Goal: Use online tool/utility: Utilize a website feature to perform a specific function

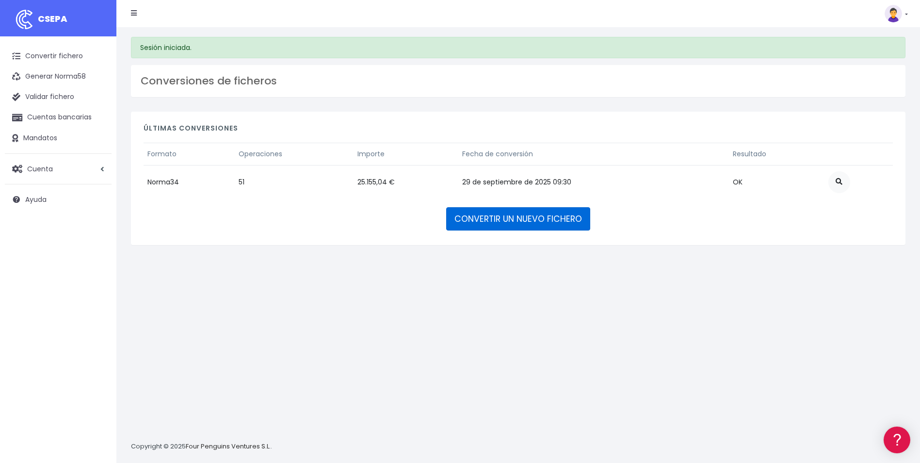
click at [511, 226] on link "CONVERTIR UN NUEVO FICHERO" at bounding box center [518, 218] width 144 height 23
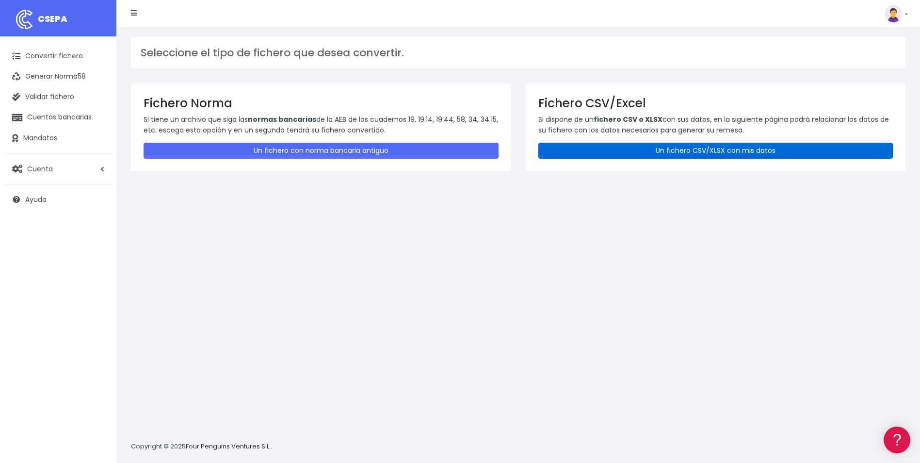
click at [748, 156] on link "Un fichero CSV/XLSX con mis datos" at bounding box center [716, 151] width 355 height 16
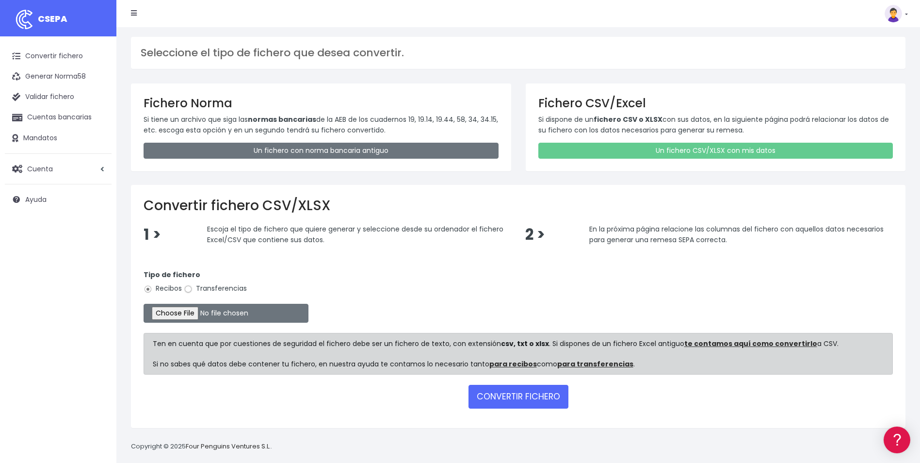
click at [189, 289] on input "Transferencias" at bounding box center [188, 289] width 9 height 9
radio input "true"
click at [192, 317] on input "file" at bounding box center [226, 313] width 165 height 19
type input "C:\fakepath\Remesa Nominas septiembre 2025.csv"
click at [533, 393] on button "CONVERTIR FICHERO" at bounding box center [519, 396] width 100 height 23
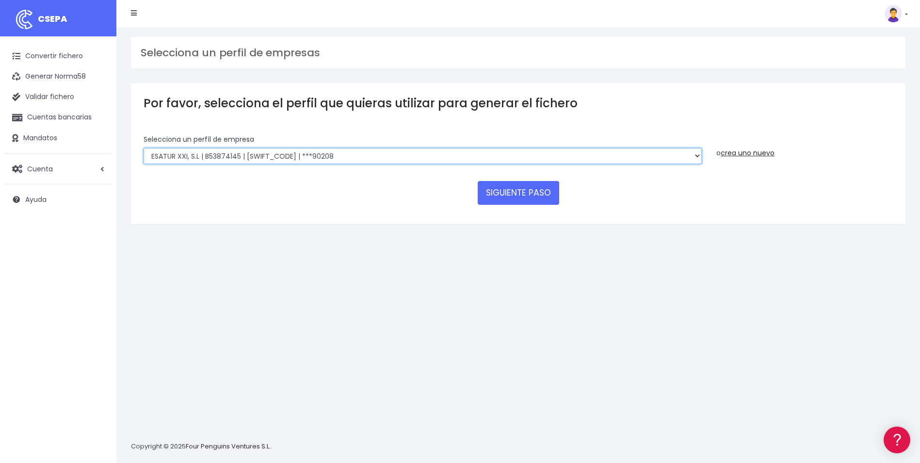
click at [700, 161] on select "INSTITUTO MEDITERRANEO DE ESTUDIOS DE PR | ES91001B53342739 | BSCHESMMXXX | ***…" at bounding box center [423, 156] width 558 height 16
select select "1201"
click at [144, 148] on select "INSTITUTO MEDITERRANEO DE ESTUDIOS DE PR | ES91001B53342739 | BSCHESMMXXX | ***…" at bounding box center [423, 156] width 558 height 16
click at [536, 195] on button "SIGUIENTE PASO" at bounding box center [519, 192] width 82 height 23
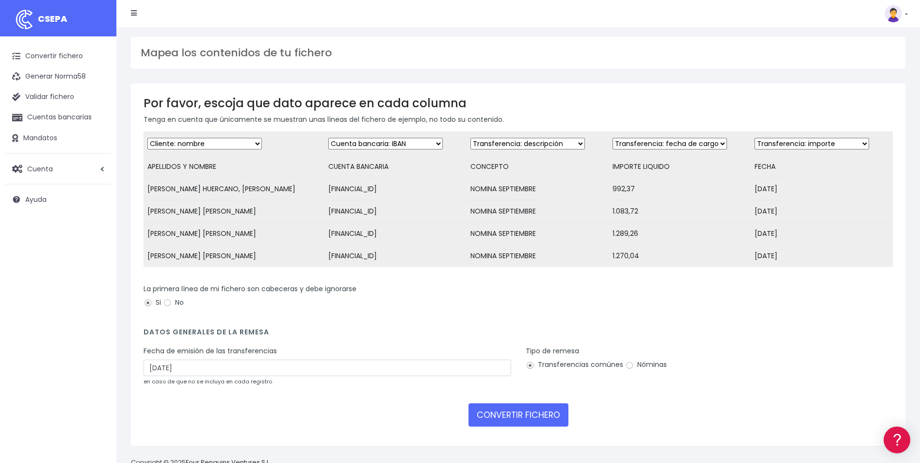
click at [702, 148] on select "Desechar campo Cliente: nombre Cliente: DNI Cliente: Email Cliente: referencia …" at bounding box center [670, 144] width 115 height 12
select select "amount"
click at [613, 138] on select "Desechar campo Cliente: nombre Cliente: DNI Cliente: Email Cliente: referencia …" at bounding box center [670, 144] width 115 height 12
click at [851, 146] on select "Desechar campo Cliente: nombre Cliente: DNI Cliente: Email Cliente: referencia …" at bounding box center [812, 144] width 115 height 12
select select "date"
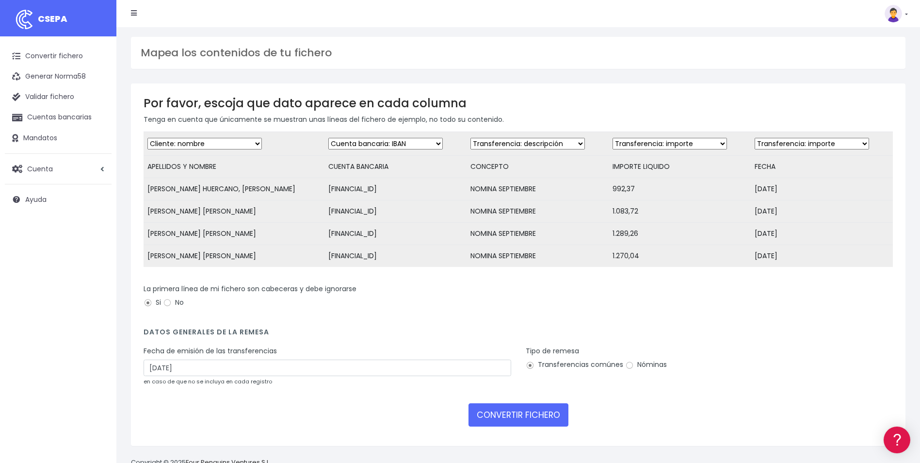
click at [755, 138] on select "Desechar campo Cliente: nombre Cliente: DNI Cliente: Email Cliente: referencia …" at bounding box center [812, 144] width 115 height 12
click at [283, 363] on div "Fecha de emisión de las transferencias 01/10/2025 en caso de que no se incluya …" at bounding box center [328, 366] width 368 height 40
click at [289, 376] on input "01/10/2025" at bounding box center [328, 368] width 368 height 16
click at [149, 424] on td "29" at bounding box center [153, 427] width 15 height 15
type input "29/09/2025"
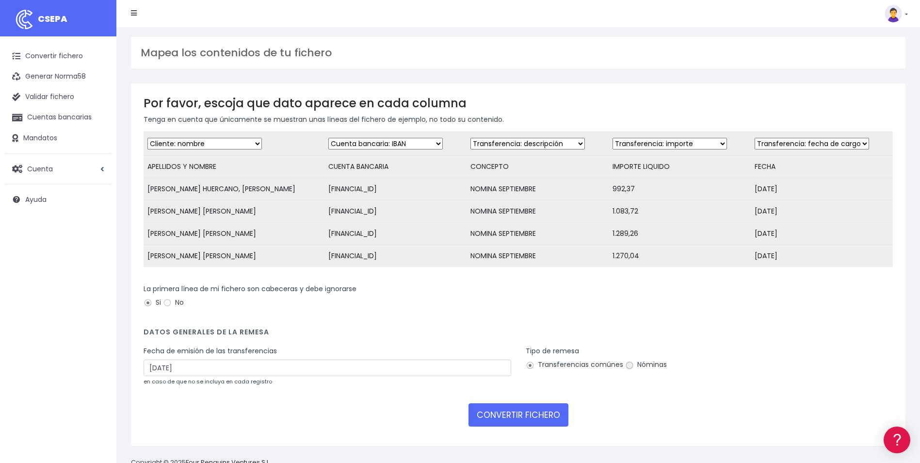
click at [626, 370] on input "Nóminas" at bounding box center [629, 365] width 9 height 9
radio input "true"
click at [500, 423] on button "CONVERTIR FICHERO" at bounding box center [519, 414] width 100 height 23
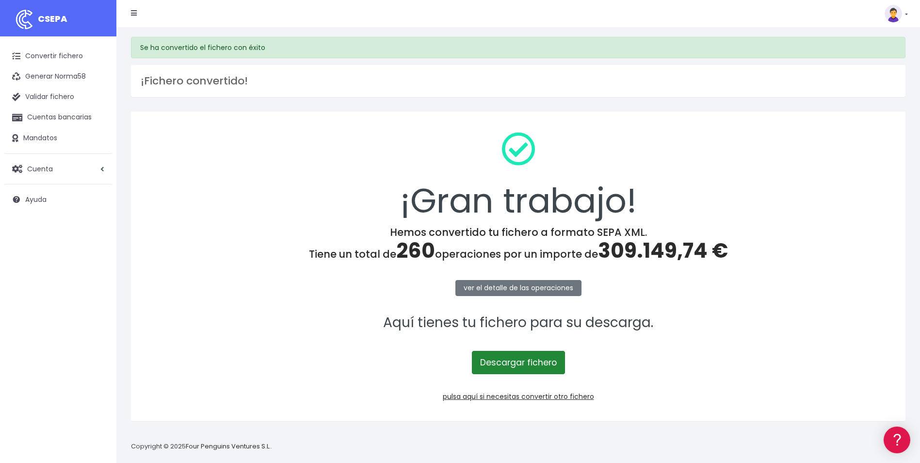
click at [531, 365] on link "Descargar fichero" at bounding box center [518, 362] width 93 height 23
click at [517, 393] on link "pulsa aquí si necesitas convertir otro fichero" at bounding box center [518, 397] width 151 height 10
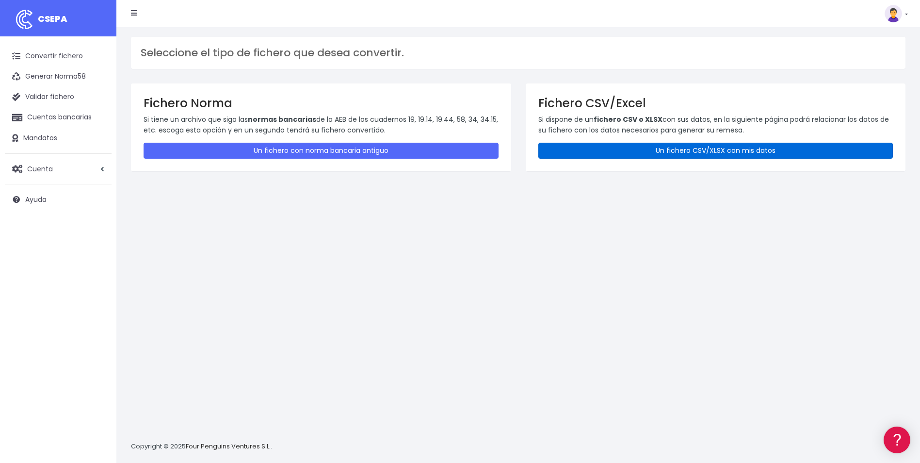
click at [720, 153] on link "Un fichero CSV/XLSX con mis datos" at bounding box center [716, 151] width 355 height 16
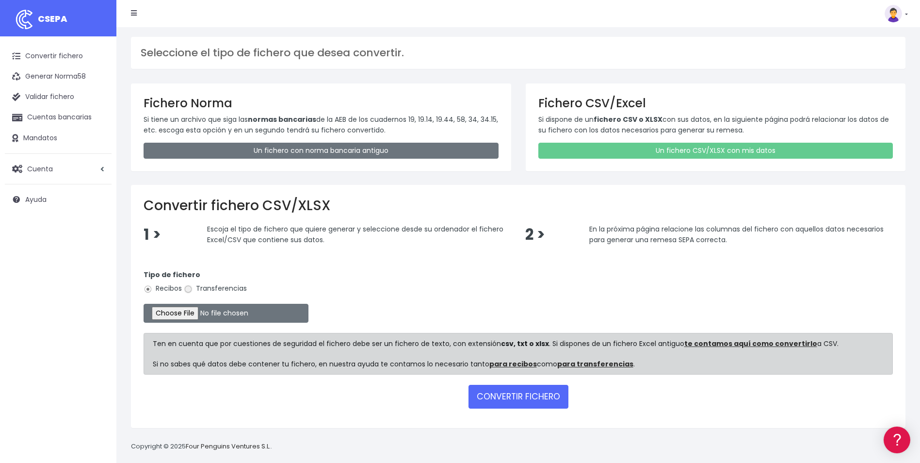
click at [190, 290] on input "Transferencias" at bounding box center [188, 289] width 9 height 9
radio input "true"
click at [190, 316] on input "file" at bounding box center [226, 313] width 165 height 19
type input "C:\fakepath\Copia de LPA_BOLSAVACACIONES_MARIADELPINO_OCTUBRE.csv"
click at [518, 398] on button "CONVERTIR FICHERO" at bounding box center [519, 396] width 100 height 23
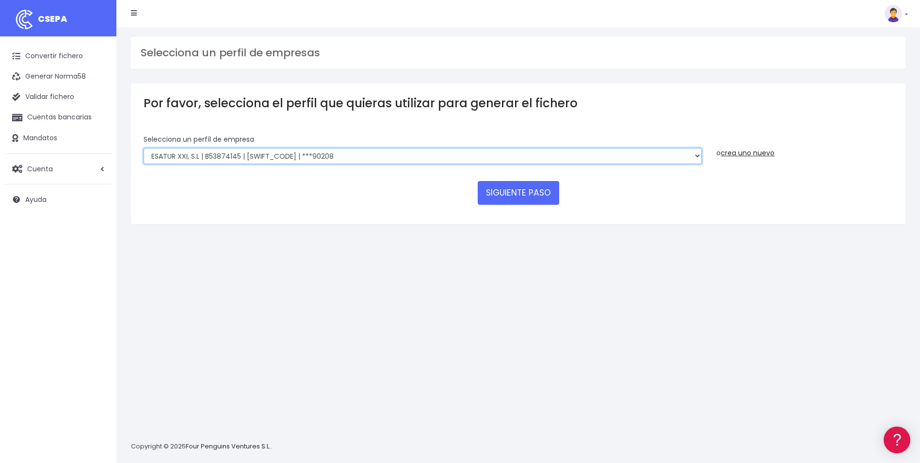
click at [700, 154] on select "INSTITUTO MEDITERRANEO DE ESTUDIOS DE PR | ES91001B53342739 | [SWIFT_CODE] | **…" at bounding box center [423, 156] width 558 height 16
select select "1887"
click at [144, 148] on select "INSTITUTO MEDITERRANEO DE ESTUDIOS DE PR | ES91001B53342739 | [SWIFT_CODE] | **…" at bounding box center [423, 156] width 558 height 16
click at [529, 202] on button "SIGUIENTE PASO" at bounding box center [519, 192] width 82 height 23
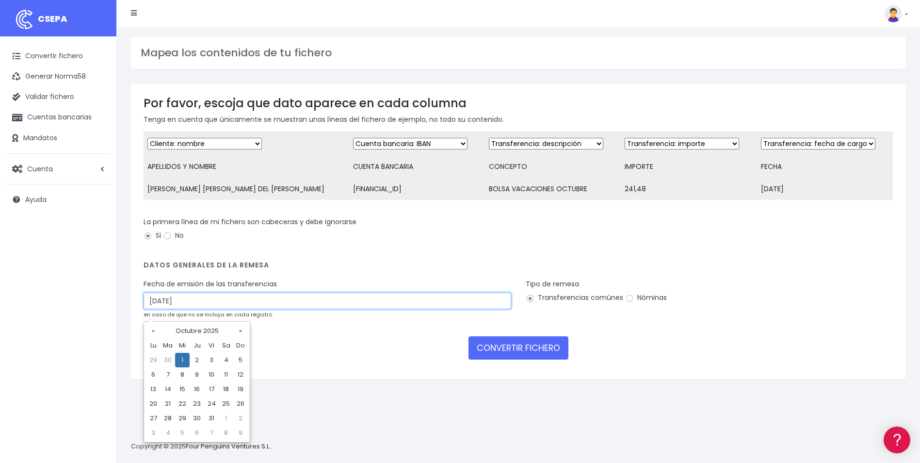
click at [274, 306] on input "01/10/2025" at bounding box center [328, 301] width 368 height 16
click at [158, 358] on td "29" at bounding box center [153, 360] width 15 height 15
type input "29/09/2025"
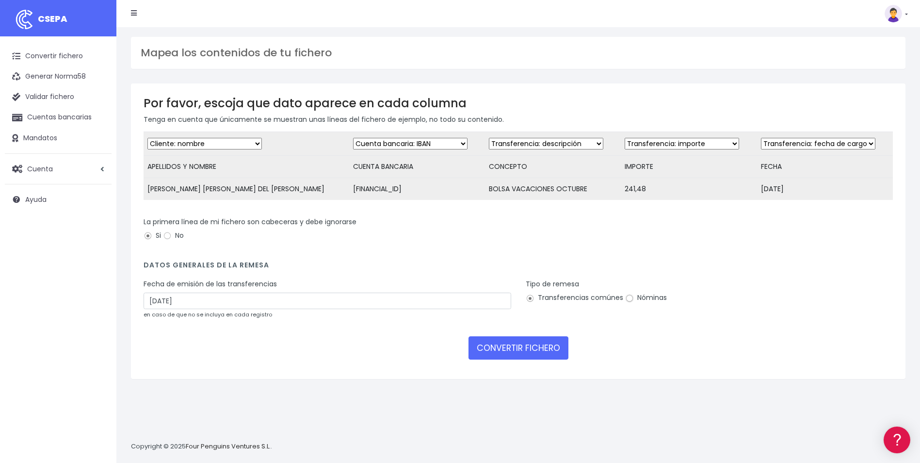
drag, startPoint x: 626, startPoint y: 306, endPoint x: 605, endPoint y: 334, distance: 35.3
click at [626, 303] on input "Nóminas" at bounding box center [629, 298] width 9 height 9
radio input "true"
click at [526, 357] on button "CONVERTIR FICHERO" at bounding box center [519, 347] width 100 height 23
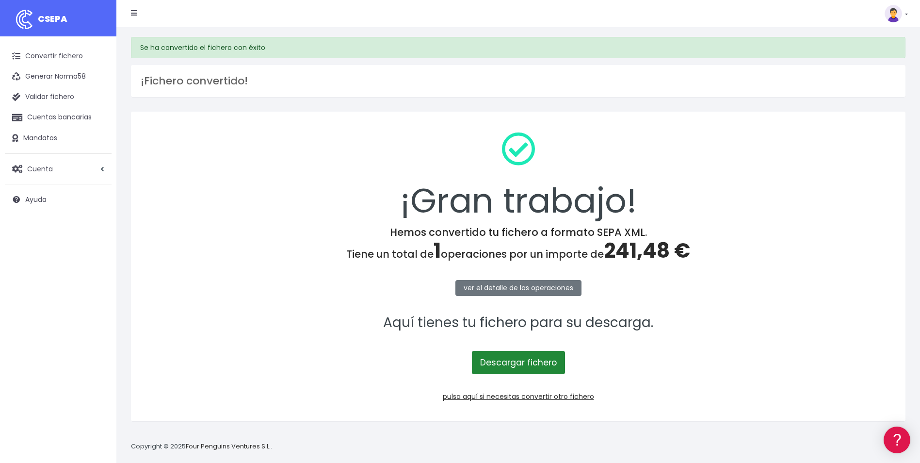
click at [516, 362] on link "Descargar fichero" at bounding box center [518, 362] width 93 height 23
